Goal: Navigation & Orientation: Find specific page/section

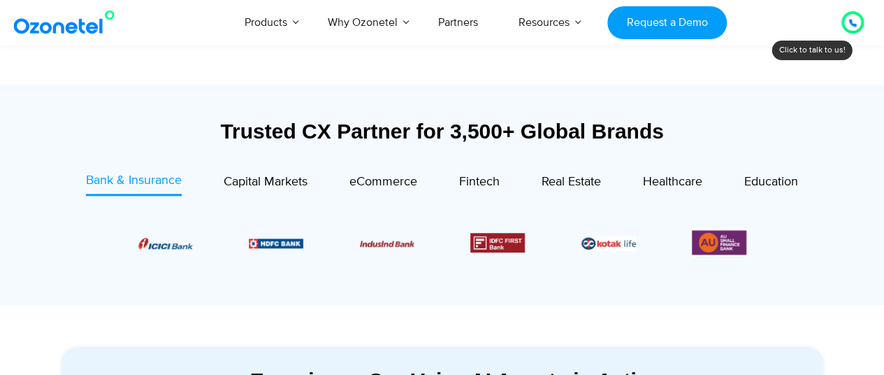
scroll to position [489, 0]
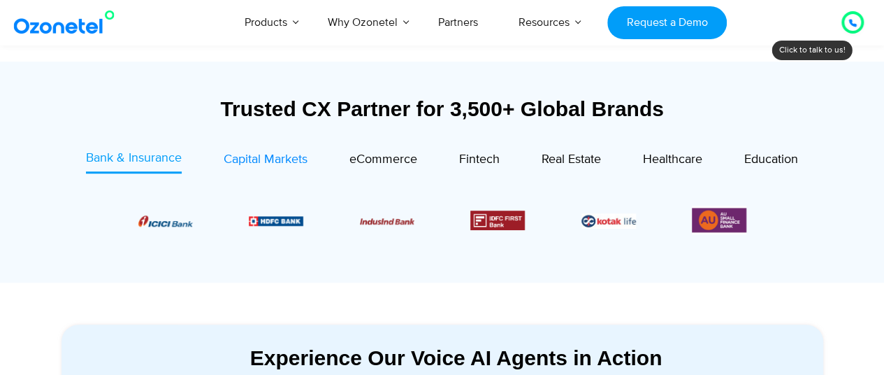
click at [274, 161] on span "Capital Markets" at bounding box center [266, 159] width 84 height 15
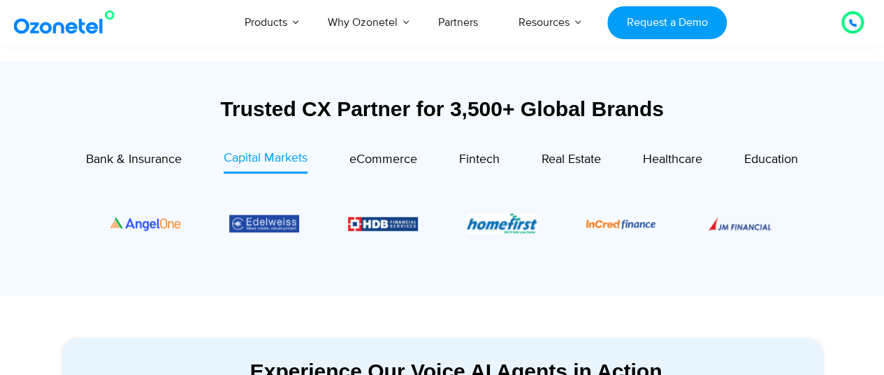
click at [373, 147] on div "Trusted CX Partner for 3,500+ Global Brands Bank & Insurance Capital Markets" at bounding box center [443, 192] width 762 height 192
click at [375, 167] on div "eCommerce" at bounding box center [384, 159] width 68 height 19
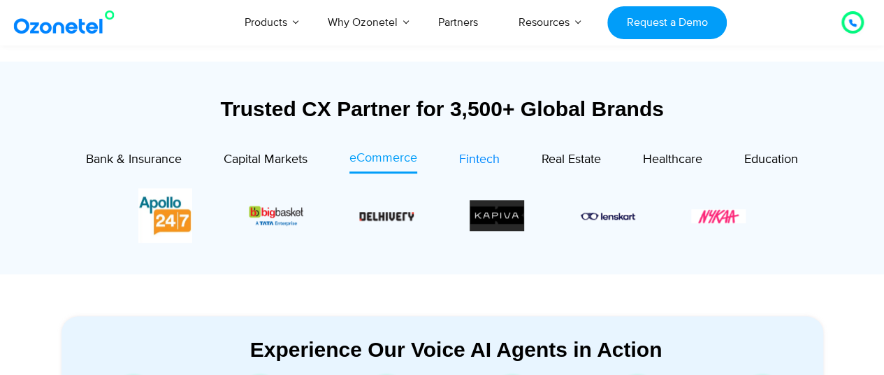
click at [487, 155] on span "Fintech" at bounding box center [479, 159] width 41 height 15
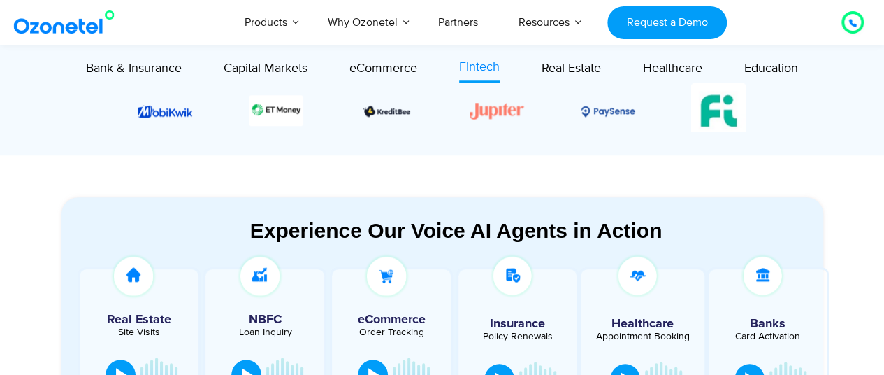
scroll to position [559, 0]
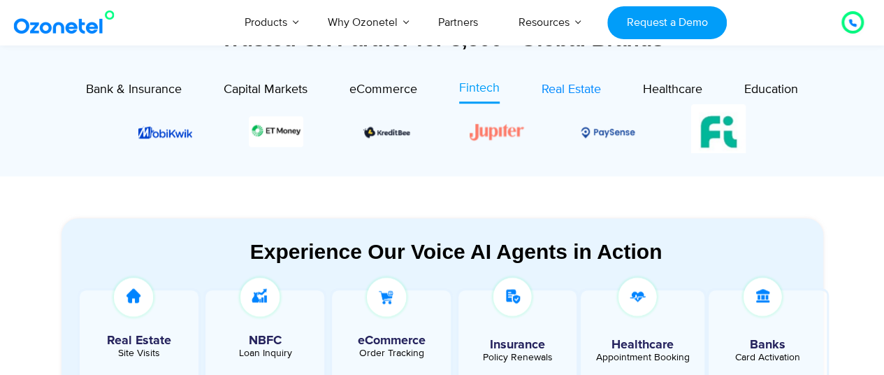
click at [555, 101] on link "Real Estate" at bounding box center [571, 91] width 59 height 24
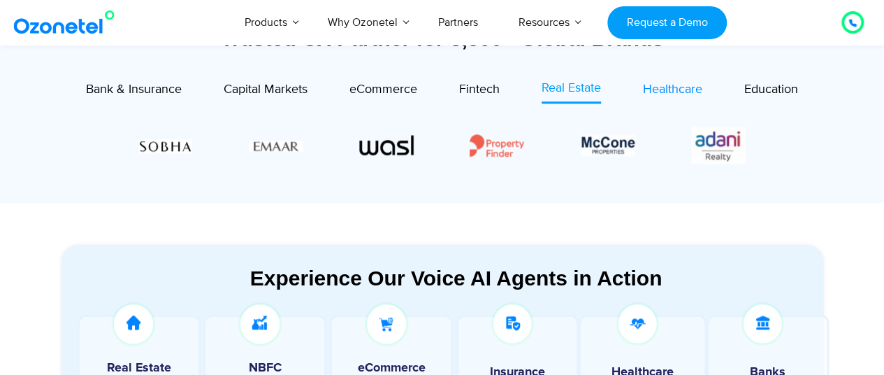
click at [654, 96] on span "Healthcare" at bounding box center [672, 89] width 59 height 15
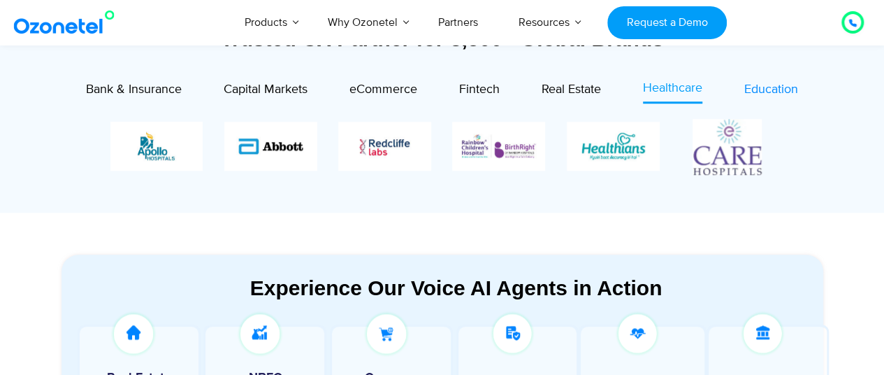
click at [756, 94] on span "Education" at bounding box center [772, 89] width 54 height 15
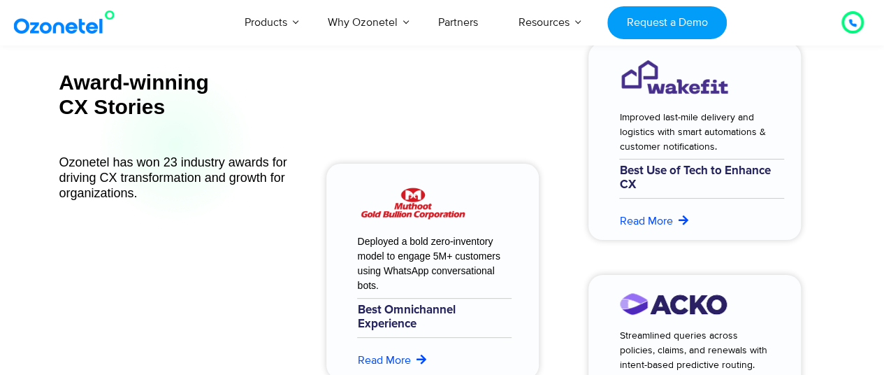
scroll to position [5313, 0]
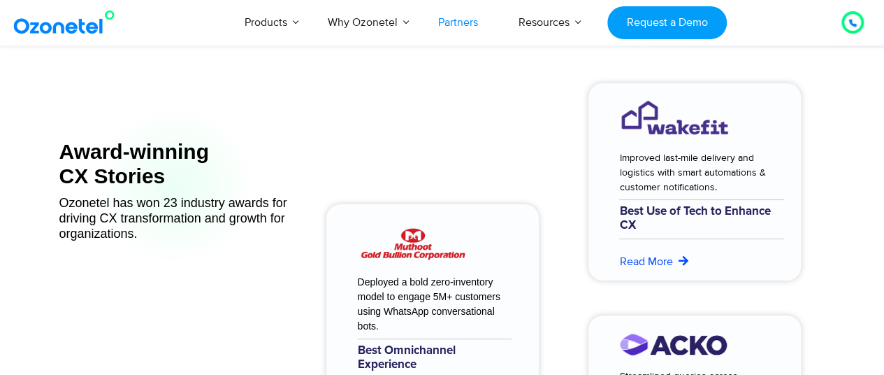
click at [456, 25] on link "Partners" at bounding box center [458, 22] width 80 height 46
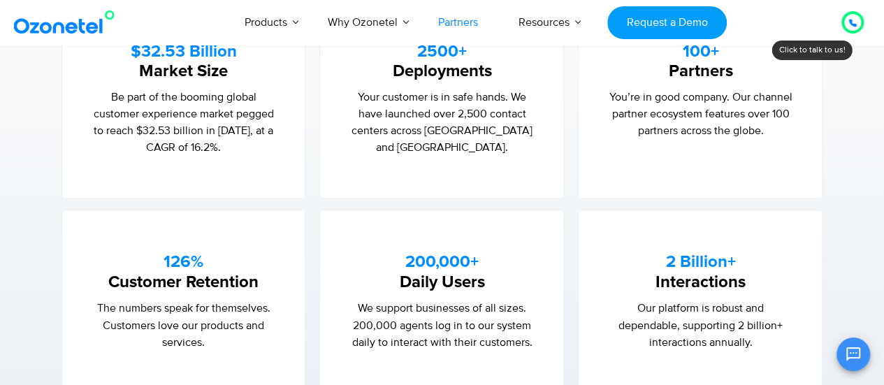
scroll to position [933, 0]
